Goal: Check status: Check status

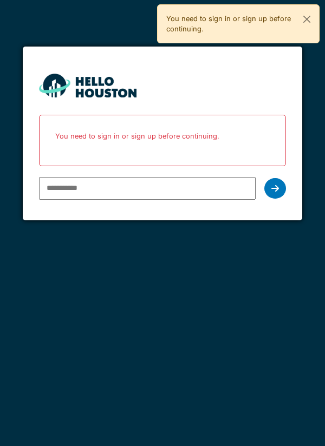
type input "**********"
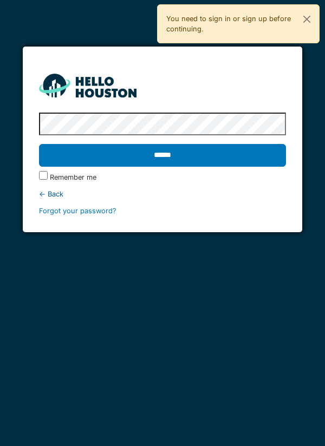
click at [223, 151] on input "******" at bounding box center [162, 155] width 247 height 23
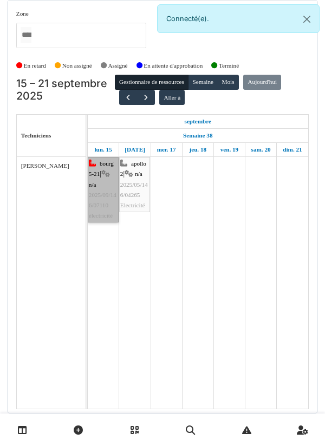
click at [106, 211] on link "bourg 5-21 | n/a 2025/09/146/07110 électricité" at bounding box center [103, 190] width 31 height 66
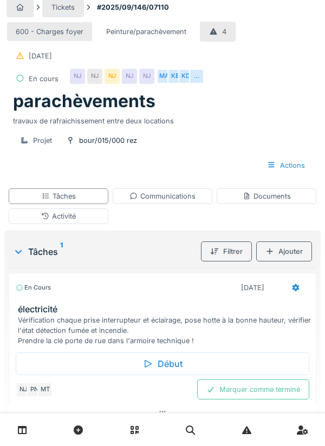
scroll to position [16, 0]
